Goal: Find specific page/section: Find specific page/section

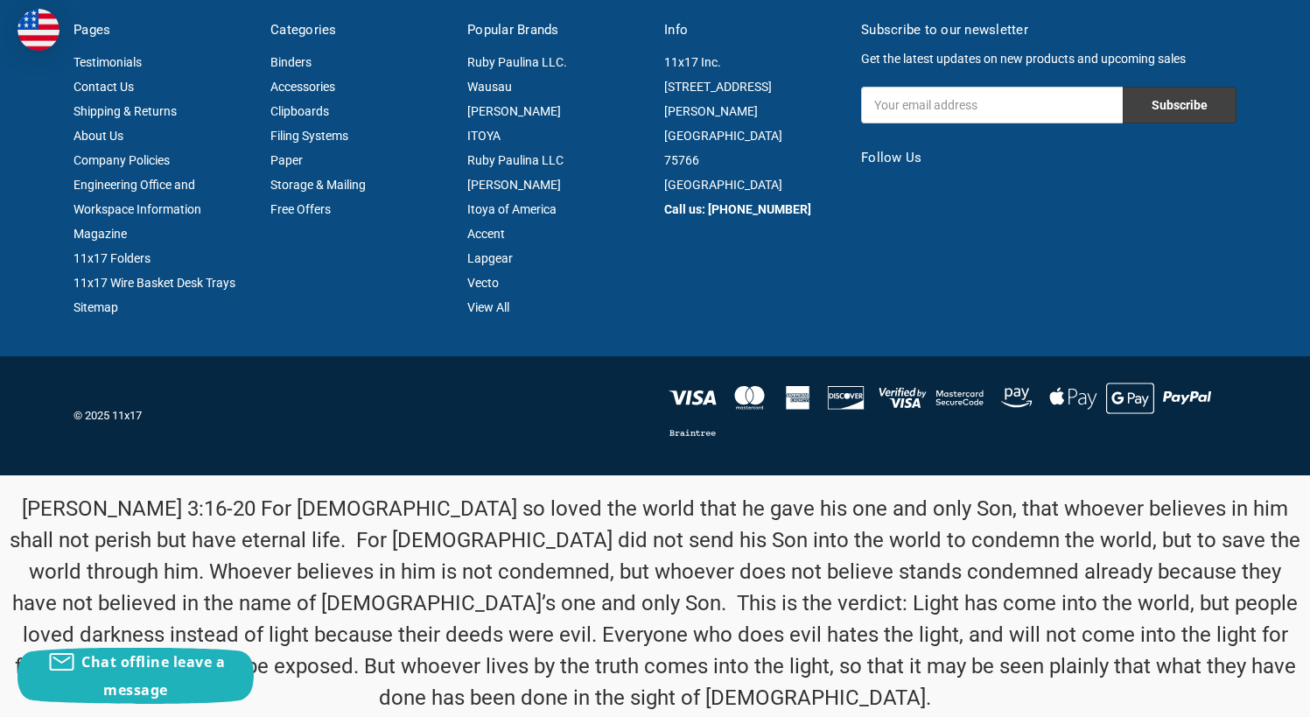
scroll to position [1806, 0]
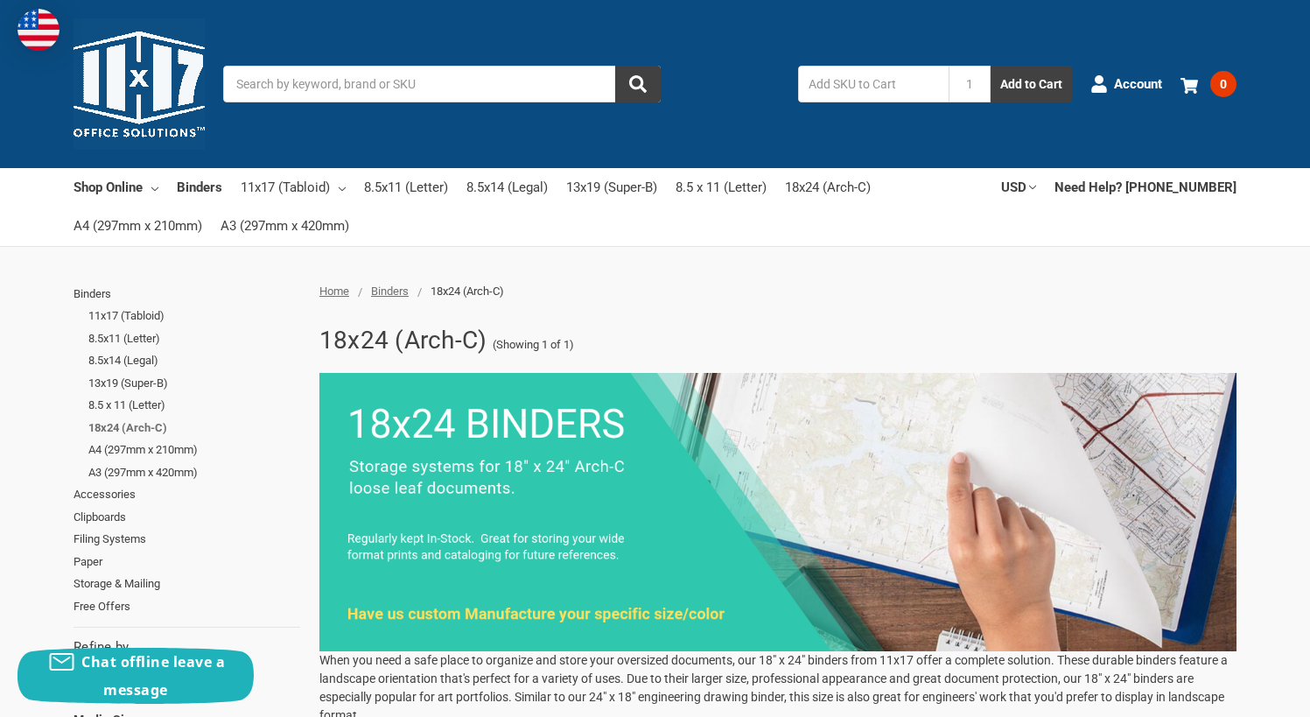
click at [142, 424] on link "18x24 (Arch-C)" at bounding box center [194, 427] width 212 height 23
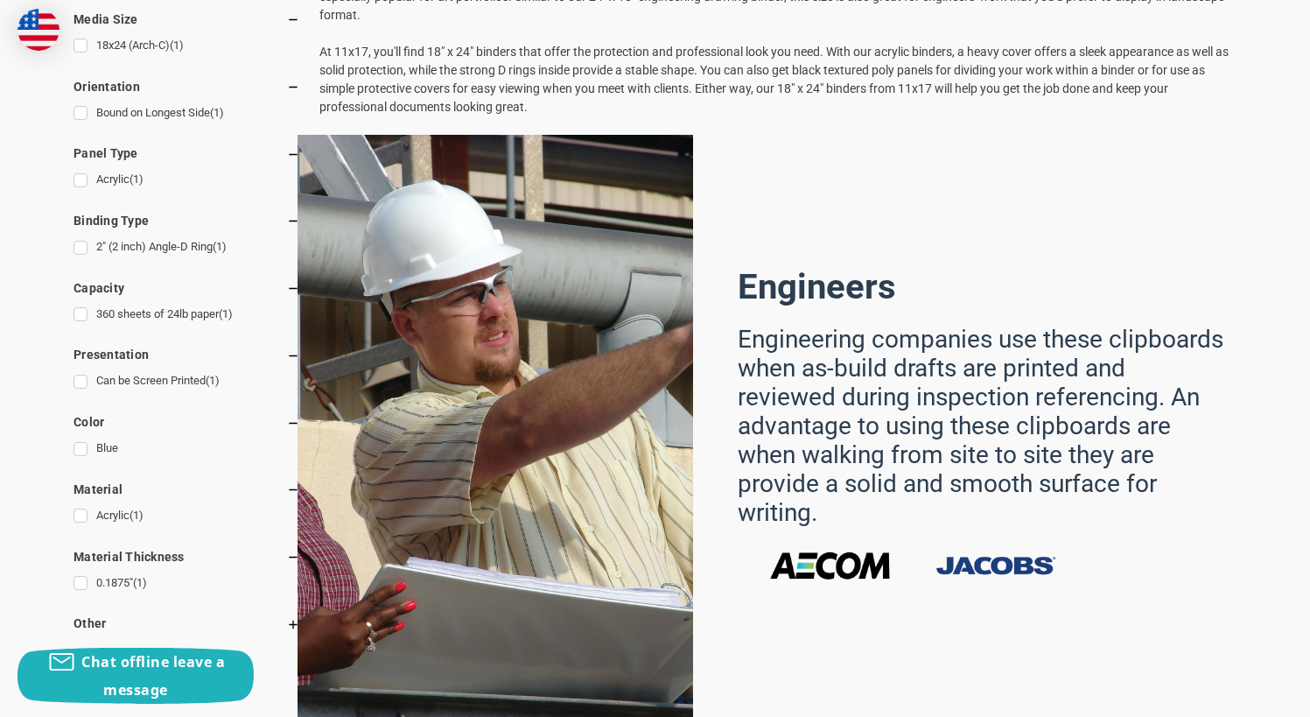
scroll to position [962, 0]
